Goal: Information Seeking & Learning: Learn about a topic

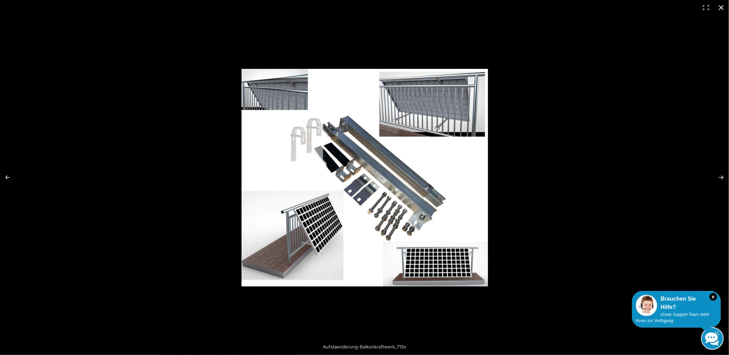
click at [722, 6] on button "Close (Esc)" at bounding box center [721, 7] width 15 height 15
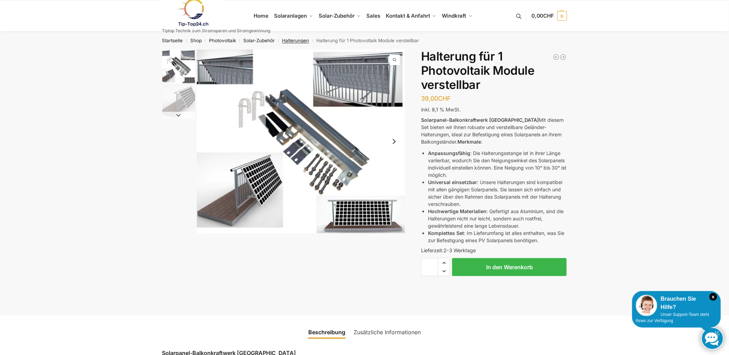
click at [303, 41] on link "Halterungen" at bounding box center [296, 41] width 27 height 6
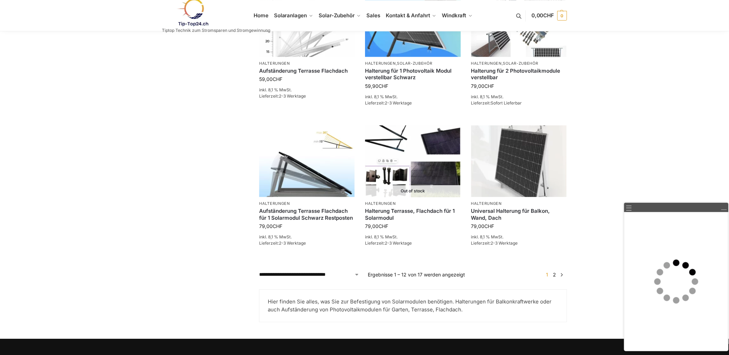
scroll to position [538, 0]
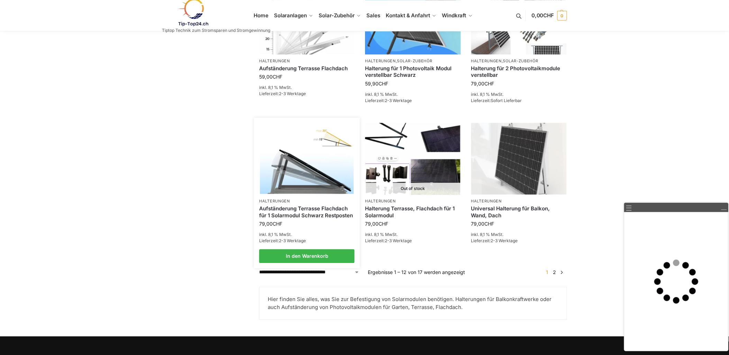
click at [321, 181] on img at bounding box center [307, 159] width 94 height 70
